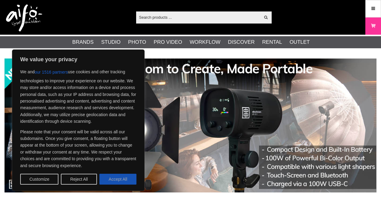
click at [108, 177] on button "Accept All" at bounding box center [117, 179] width 37 height 11
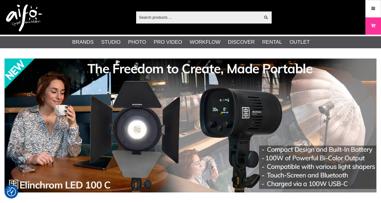
checkbox input "true"
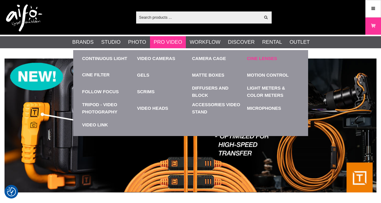
click at [264, 53] on link "Cine Lenses" at bounding box center [273, 58] width 52 height 17
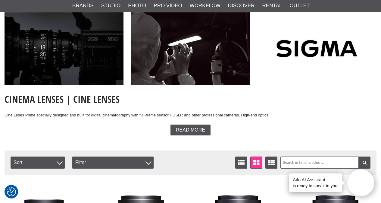
scroll to position [50, 0]
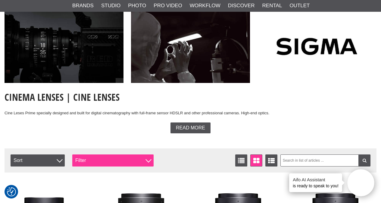
click at [86, 156] on div "Filter" at bounding box center [112, 160] width 81 height 12
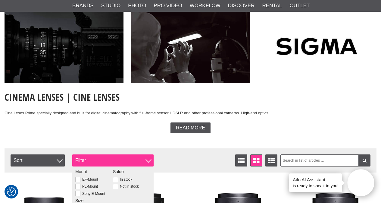
scroll to position [151, 0]
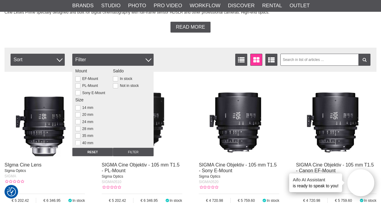
click at [97, 90] on div "Sony E-Mount" at bounding box center [94, 92] width 38 height 5
click at [97, 92] on label "Sony E-Mount" at bounding box center [92, 93] width 25 height 4
click at [0, 0] on input "Sony E-Mount" at bounding box center [0, 0] width 0 height 0
click at [101, 150] on input "Reset" at bounding box center [92, 152] width 41 height 8
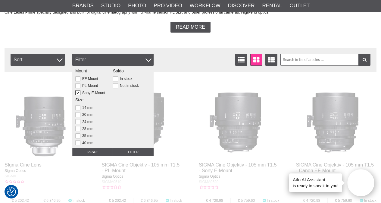
click at [108, 131] on div at bounding box center [190, 101] width 381 height 203
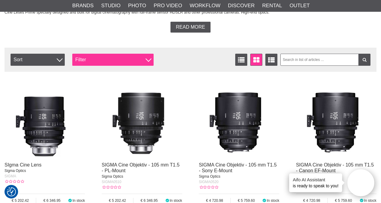
click at [102, 60] on div "Filter" at bounding box center [112, 60] width 81 height 12
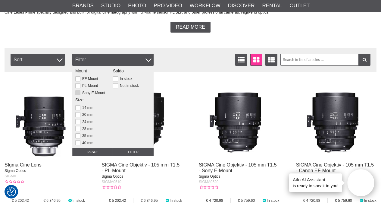
click at [93, 91] on label "Sony E-Mount" at bounding box center [92, 93] width 25 height 4
click at [0, 0] on input "Sony E-Mount" at bounding box center [0, 0] width 0 height 0
click at [132, 154] on input "Filter" at bounding box center [133, 152] width 41 height 8
